Goal: Task Accomplishment & Management: Manage account settings

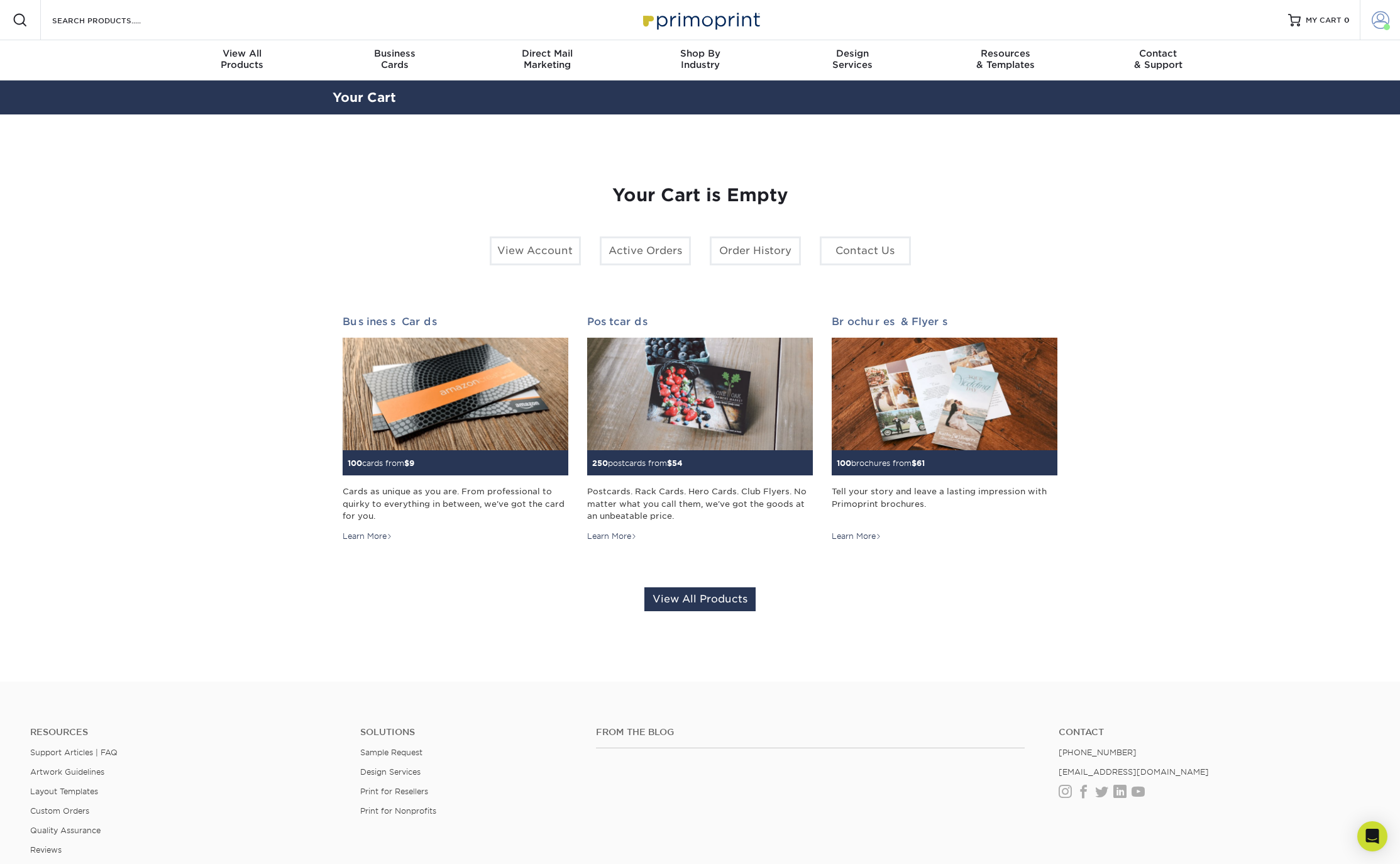
click at [1383, 20] on span at bounding box center [1380, 20] width 18 height 18
click at [1272, 112] on link "Active Orders" at bounding box center [1306, 121] width 158 height 17
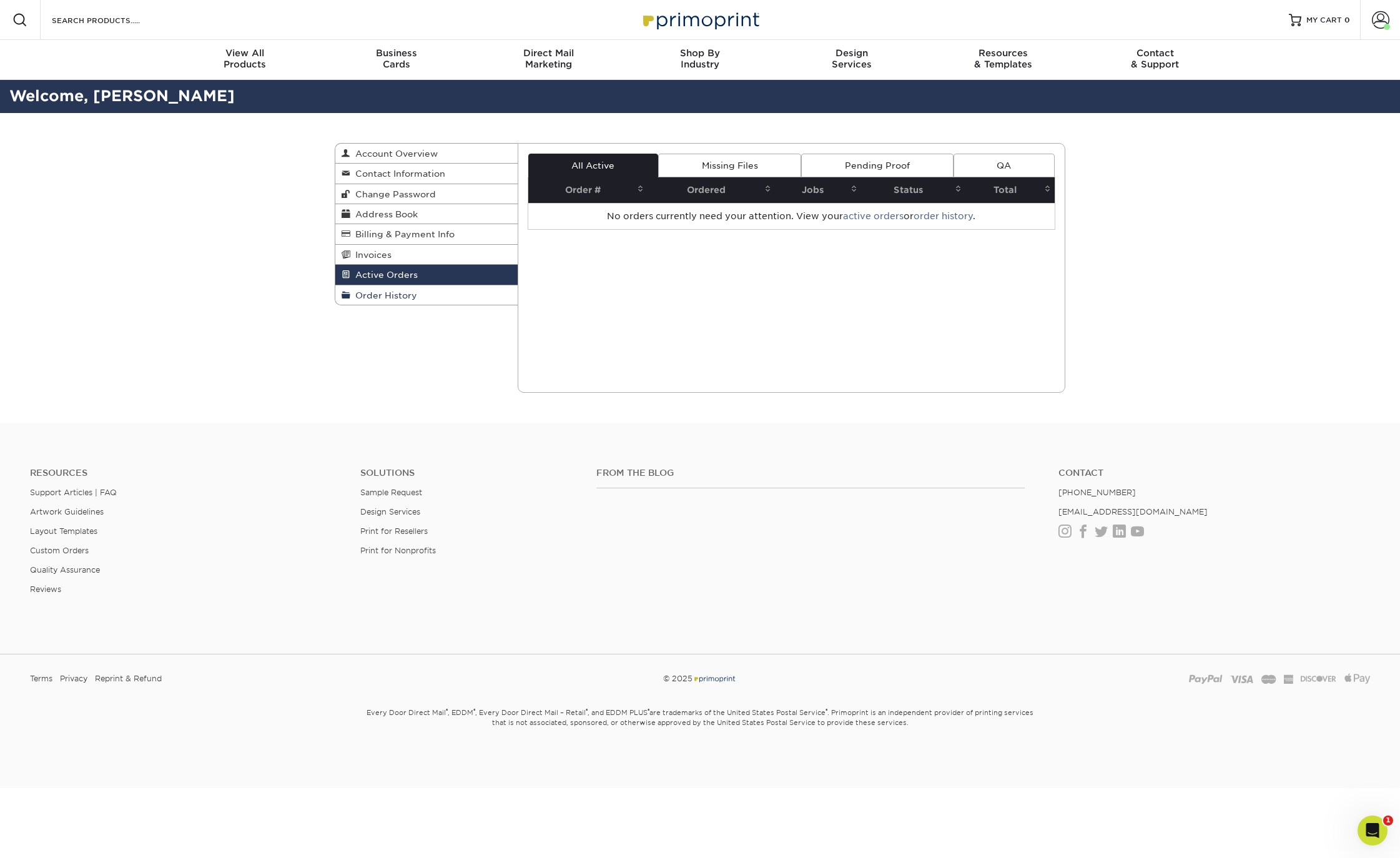
click at [380, 296] on span "Order History" at bounding box center [384, 295] width 67 height 10
